Goal: Book appointment/travel/reservation

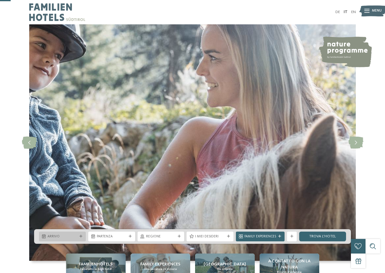
click at [73, 234] on span "Arrivo" at bounding box center [62, 236] width 30 height 5
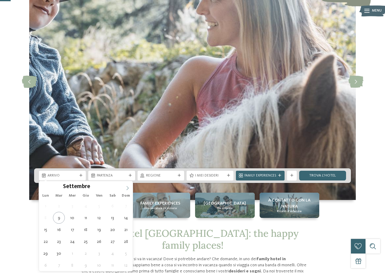
click at [125, 189] on icon at bounding box center [127, 188] width 4 height 4
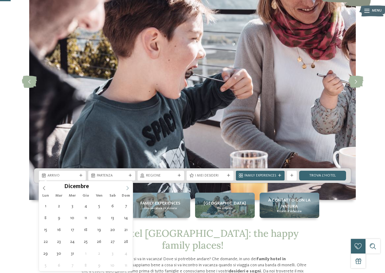
type input "****"
click at [125, 189] on icon at bounding box center [127, 188] width 4 height 4
click at [128, 189] on icon at bounding box center [127, 188] width 4 height 4
click at [45, 192] on div "Lun Mar Mer Gio Ven Sab Dom" at bounding box center [86, 195] width 94 height 9
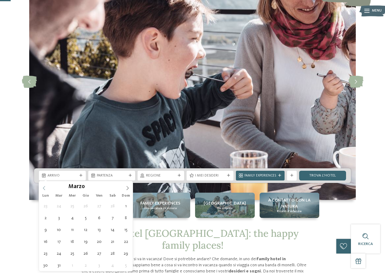
click at [45, 187] on icon at bounding box center [44, 188] width 4 height 4
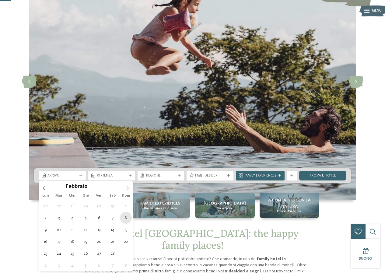
type div "08.02.2026"
type input "****"
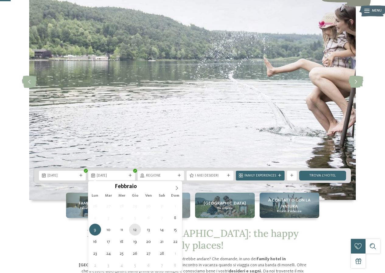
type div "12.02.2026"
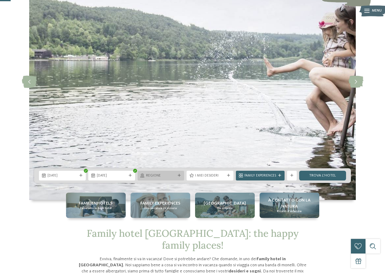
click at [158, 178] on div "Regione" at bounding box center [160, 176] width 47 height 10
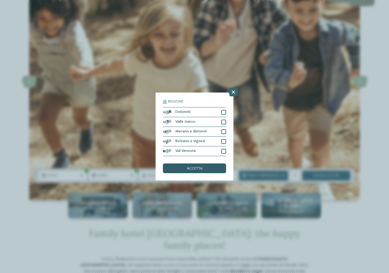
click at [208, 169] on div "accetta" at bounding box center [194, 168] width 63 height 10
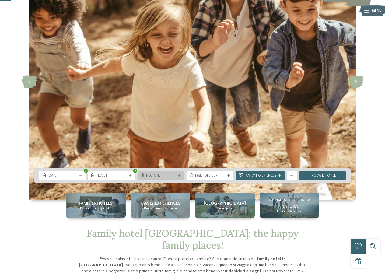
click at [161, 175] on span "Regione" at bounding box center [161, 175] width 30 height 5
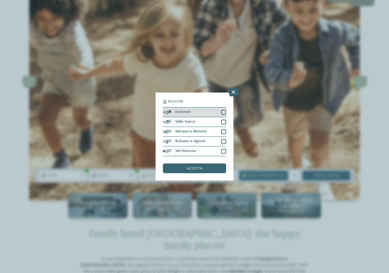
click at [224, 112] on div at bounding box center [223, 112] width 5 height 5
click at [223, 124] on div at bounding box center [223, 121] width 5 height 5
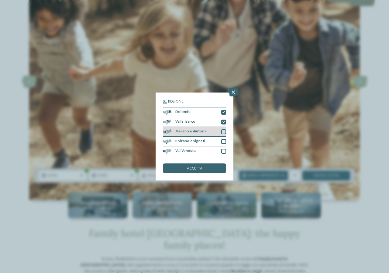
click at [222, 133] on div at bounding box center [223, 131] width 5 height 5
click at [223, 142] on div at bounding box center [223, 141] width 5 height 5
click at [224, 151] on div at bounding box center [223, 151] width 5 height 5
click at [216, 171] on div "accetta" at bounding box center [194, 168] width 63 height 10
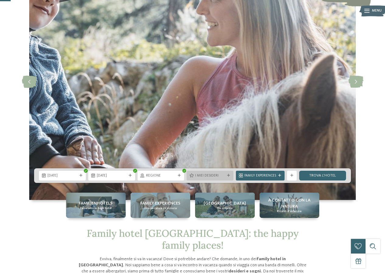
click at [214, 177] on span "I miei desideri" at bounding box center [210, 175] width 30 height 5
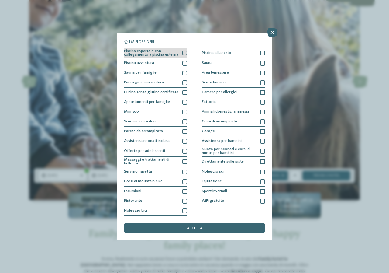
click at [185, 53] on div at bounding box center [184, 52] width 5 height 5
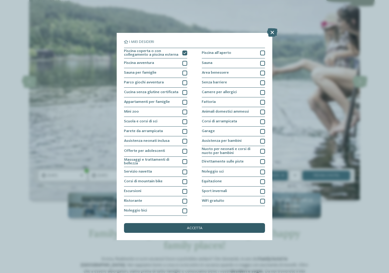
click at [197, 227] on span "accetta" at bounding box center [195, 228] width 16 height 4
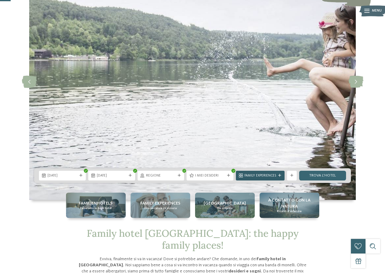
click at [272, 177] on span "Family Experiences" at bounding box center [260, 175] width 32 height 5
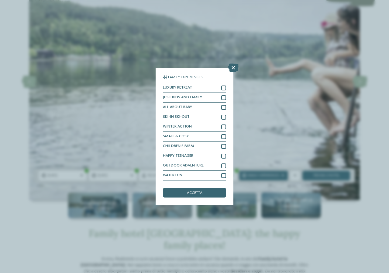
drag, startPoint x: 231, startPoint y: 67, endPoint x: 240, endPoint y: 72, distance: 10.9
click at [231, 67] on icon at bounding box center [233, 68] width 10 height 9
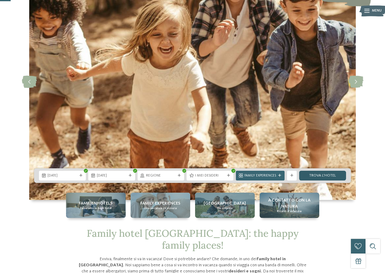
click at [333, 176] on link "trova l’hotel" at bounding box center [322, 176] width 47 height 10
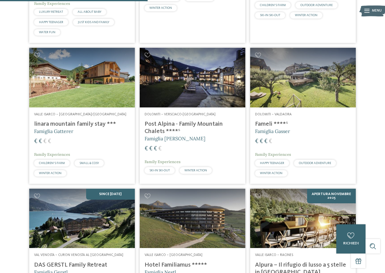
scroll to position [375, 0]
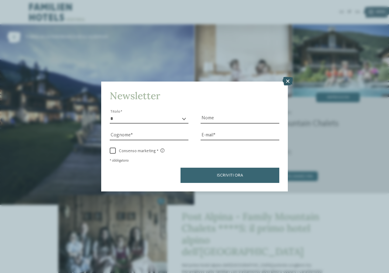
click at [291, 81] on icon at bounding box center [288, 81] width 10 height 9
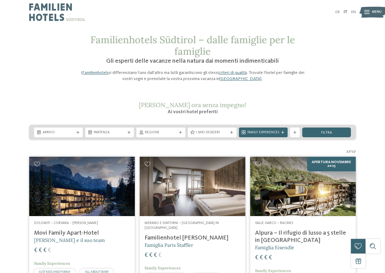
click at [57, 13] on img at bounding box center [57, 12] width 56 height 24
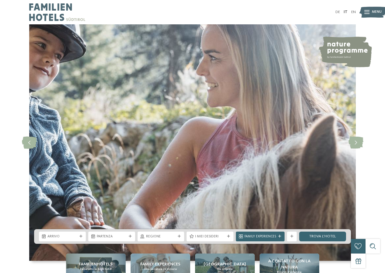
click at [369, 9] on div at bounding box center [366, 12] width 5 height 12
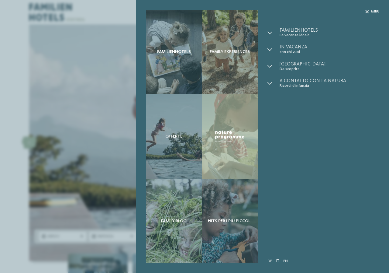
click at [377, 12] on span "Menu" at bounding box center [375, 12] width 8 height 4
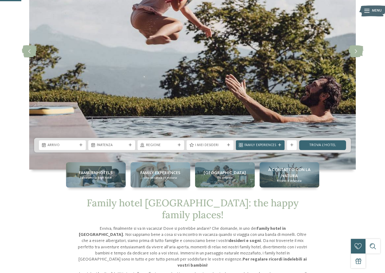
scroll to position [122, 0]
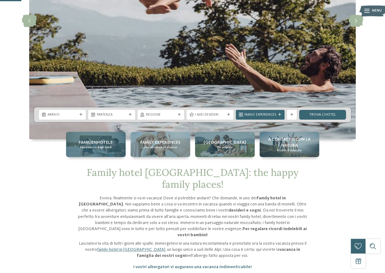
click at [90, 141] on span "Familienhotels" at bounding box center [96, 142] width 34 height 6
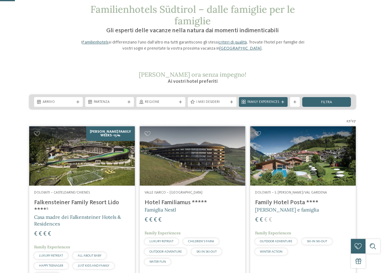
scroll to position [122, 0]
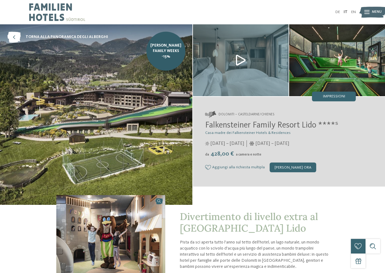
click at [238, 50] on img at bounding box center [241, 60] width 96 height 72
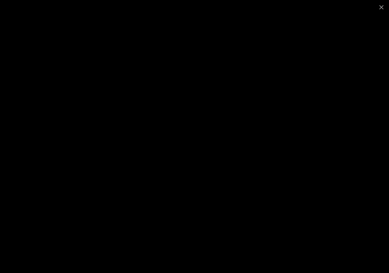
click at [303, 248] on div at bounding box center [194, 136] width 389 height 273
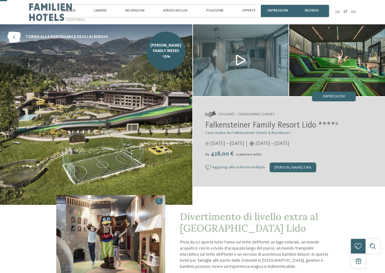
scroll to position [91, 0]
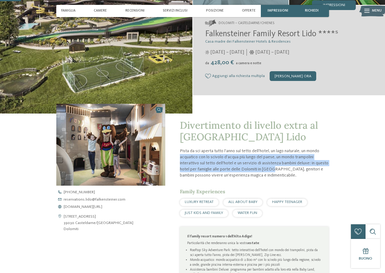
drag, startPoint x: 181, startPoint y: 169, endPoint x: 271, endPoint y: 181, distance: 90.5
click at [271, 178] on p "Pista da sci aperta tutto l'anno sul tetto dell'hotel, un lago naturale, un mon…" at bounding box center [254, 163] width 149 height 31
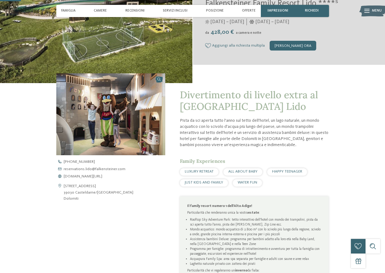
scroll to position [243, 0]
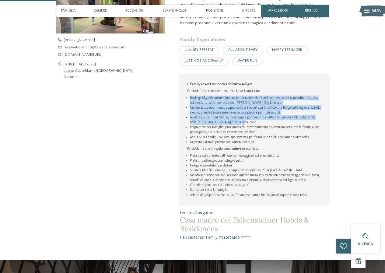
drag, startPoint x: 188, startPoint y: 109, endPoint x: 244, endPoint y: 133, distance: 60.4
click at [244, 133] on ul "Rooftop Sky Adventure Park: tetto interattivo dell'hotel con mondo dei trampoli…" at bounding box center [254, 119] width 134 height 49
click at [244, 125] on li "Assistenza bambini Deluxe: programma per bambini adatto alla loro età nella Bab…" at bounding box center [255, 120] width 131 height 10
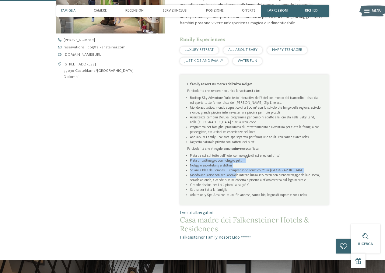
drag, startPoint x: 189, startPoint y: 171, endPoint x: 237, endPoint y: 188, distance: 51.2
click at [237, 188] on ul "Pista da sci sul tetto dell'hotel con noleggio di sci e lezioni di sci Pista di…" at bounding box center [254, 175] width 134 height 44
click at [237, 182] on li "Mondo acquatico con acquascivolo interno lungo 120 metri con cronometraggio del…" at bounding box center [255, 178] width 131 height 10
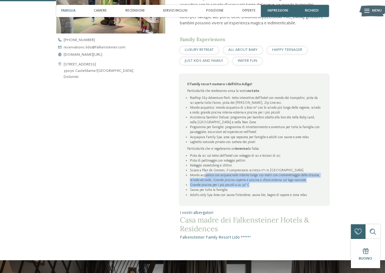
drag, startPoint x: 206, startPoint y: 187, endPoint x: 253, endPoint y: 198, distance: 47.6
click at [253, 197] on ul "Pista da sci sul tetto dell'hotel con noleggio di sci e lezioni di sci Pista di…" at bounding box center [254, 175] width 134 height 44
click at [253, 187] on li "Grande piscina per i più piccoli a ca. 32° C" at bounding box center [255, 184] width 131 height 5
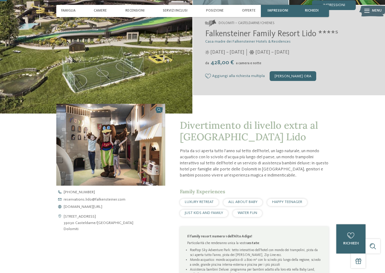
scroll to position [0, 0]
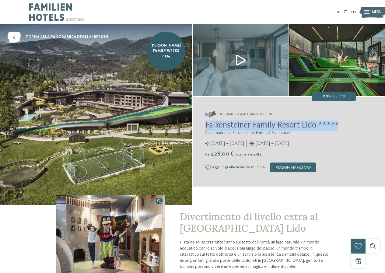
drag, startPoint x: 203, startPoint y: 126, endPoint x: 342, endPoint y: 125, distance: 139.3
click at [342, 125] on div "Dolomiti – Casteldarne/Chienes Falkensteiner Family Resort Lido ****ˢ Casa madr…" at bounding box center [289, 141] width 192 height 85
copy span "Falkensteiner Family Resort Lido ****ˢ"
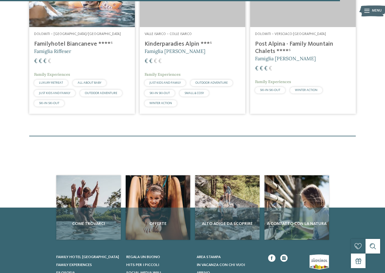
scroll to position [1312, 0]
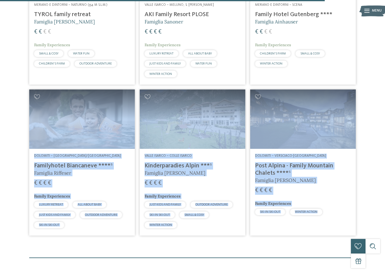
drag, startPoint x: 353, startPoint y: 213, endPoint x: 24, endPoint y: 77, distance: 356.3
drag, startPoint x: 24, startPoint y: 77, endPoint x: 376, endPoint y: 216, distance: 378.9
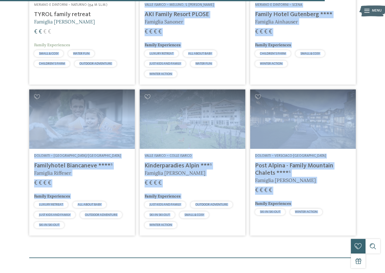
drag, startPoint x: 376, startPoint y: 216, endPoint x: 36, endPoint y: 40, distance: 382.4
